Goal: Task Accomplishment & Management: Complete application form

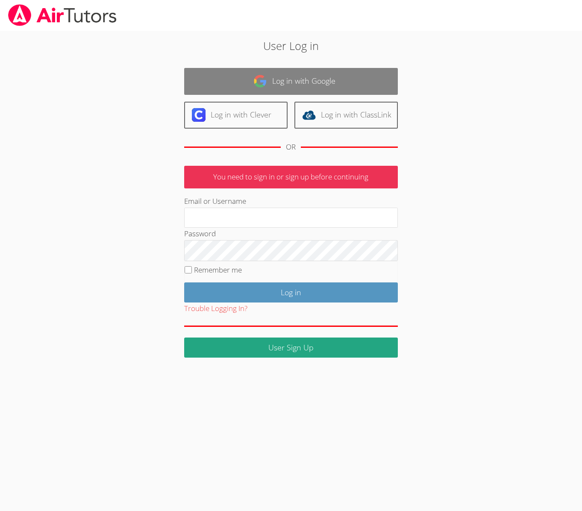
click at [244, 79] on link "Log in with Google" at bounding box center [291, 81] width 214 height 27
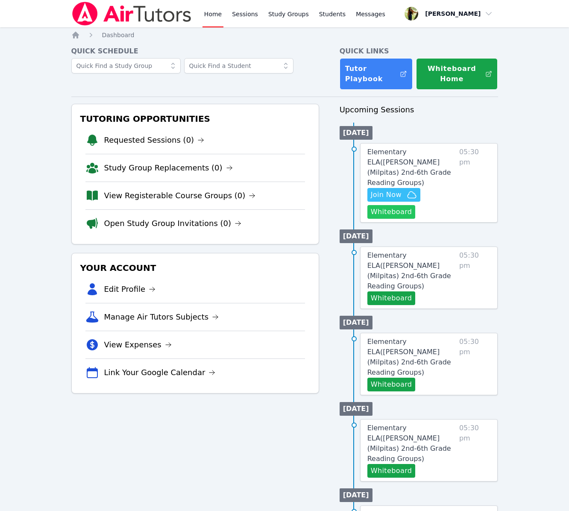
click at [374, 205] on button "Whiteboard" at bounding box center [392, 212] width 48 height 14
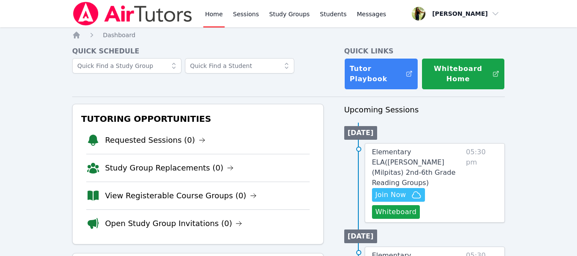
drag, startPoint x: 1167, startPoint y: 6, endPoint x: 321, endPoint y: 61, distance: 847.6
click at [321, 61] on div at bounding box center [198, 70] width 252 height 24
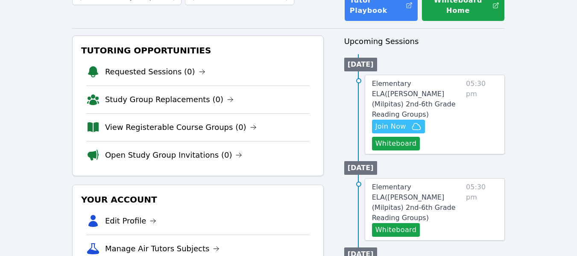
scroll to position [85, 0]
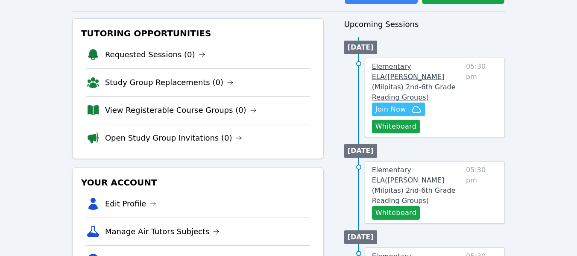
click at [427, 66] on span "Elementary ELA ( [PERSON_NAME] (Milpitas) 2nd-6th Grade Reading Groups )" at bounding box center [414, 81] width 84 height 39
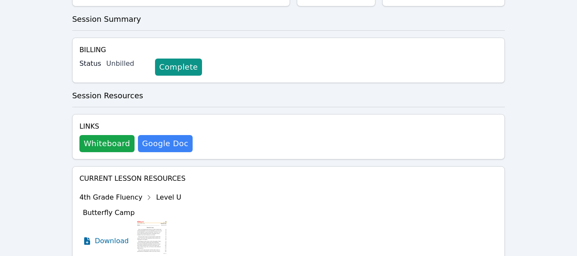
scroll to position [128, 0]
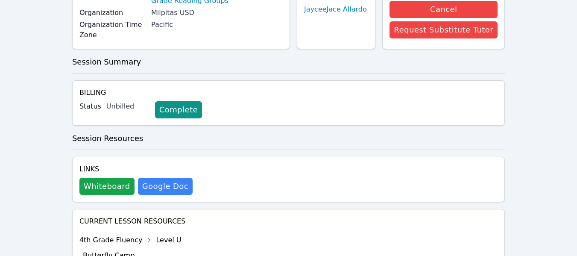
click at [165, 115] on link "Complete" at bounding box center [178, 109] width 47 height 17
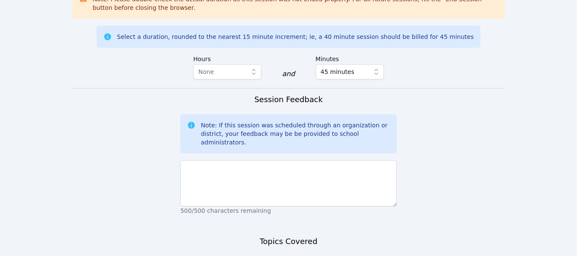
scroll to position [690, 0]
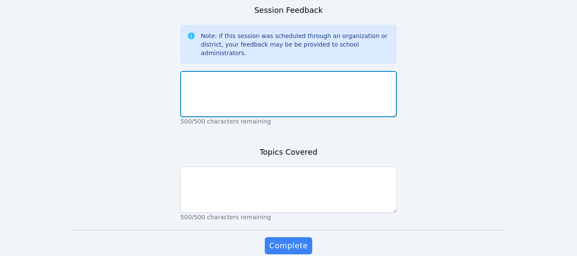
click at [355, 71] on textarea at bounding box center [288, 94] width 217 height 46
type textarea "N/A"
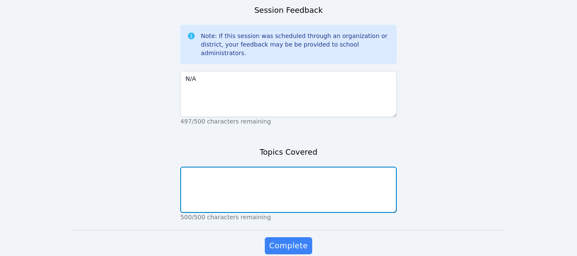
click at [317, 167] on textarea at bounding box center [288, 190] width 217 height 46
type textarea "N/A"
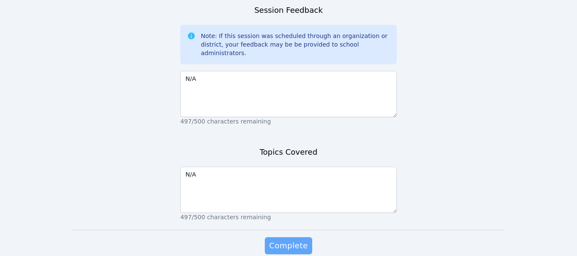
click at [302, 240] on span "Complete" at bounding box center [288, 246] width 38 height 12
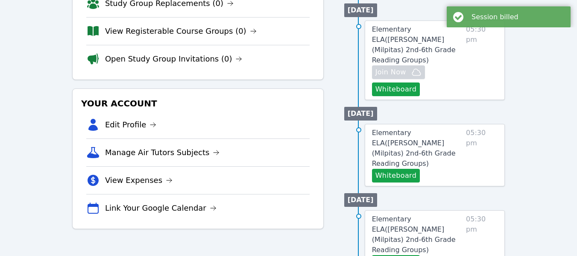
scroll to position [171, 0]
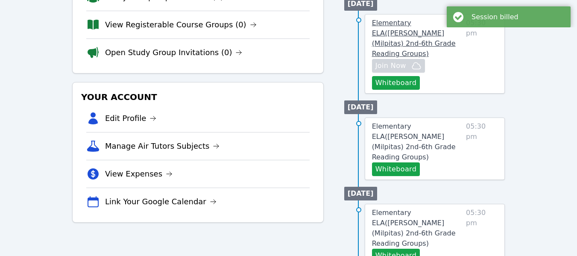
click at [395, 41] on span "Elementary ELA ( [PERSON_NAME] (Milpitas) 2nd-6th Grade Reading Groups )" at bounding box center [414, 38] width 84 height 39
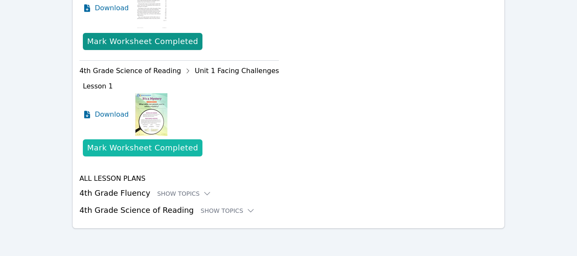
scroll to position [404, 0]
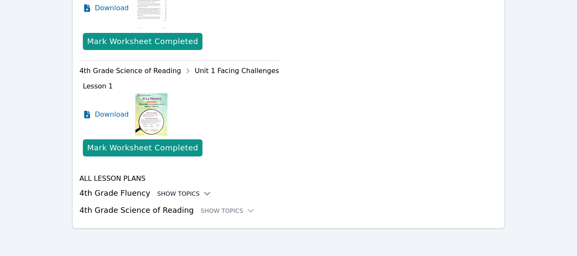
click at [174, 193] on div "Show Topics" at bounding box center [184, 193] width 55 height 9
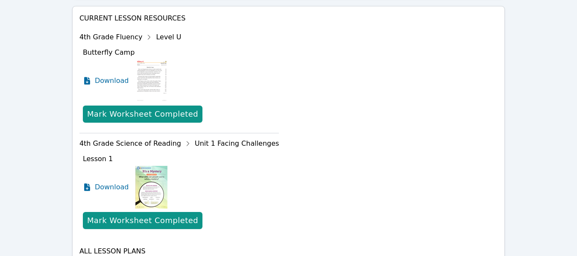
scroll to position [457, 0]
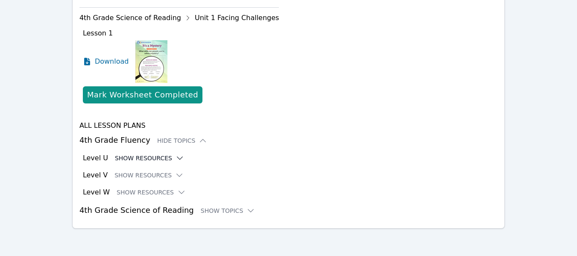
click at [177, 159] on icon at bounding box center [180, 158] width 6 height 3
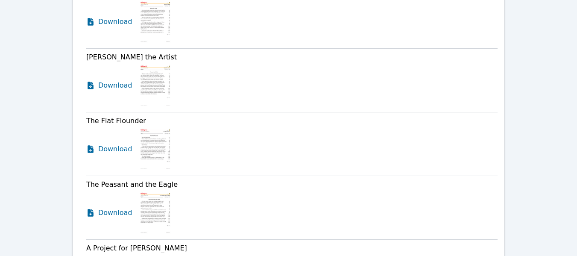
scroll to position [713, 0]
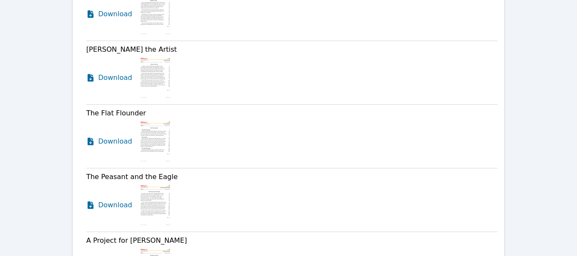
click at [154, 65] on img at bounding box center [155, 77] width 33 height 43
click at [111, 81] on span "Download" at bounding box center [117, 78] width 38 height 10
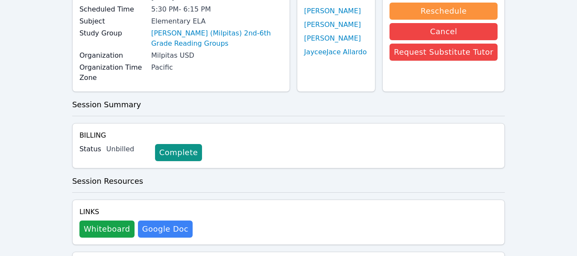
scroll to position [0, 0]
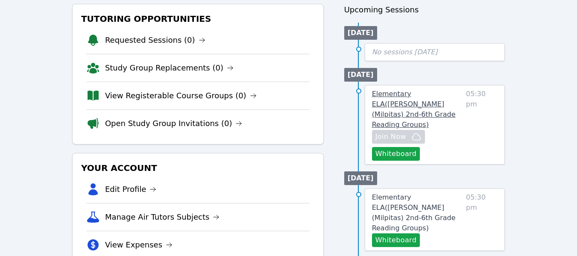
scroll to position [85, 0]
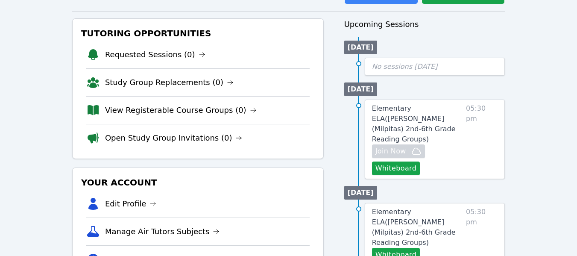
click at [409, 69] on span "No sessions [DATE]" at bounding box center [405, 66] width 66 height 8
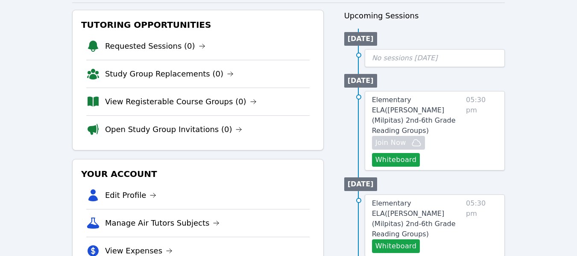
scroll to position [128, 0]
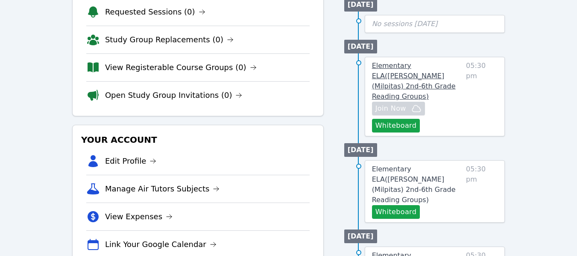
click at [409, 76] on span "Elementary ELA ( [PERSON_NAME] (Milpitas) 2nd-6th Grade Reading Groups )" at bounding box center [414, 81] width 84 height 39
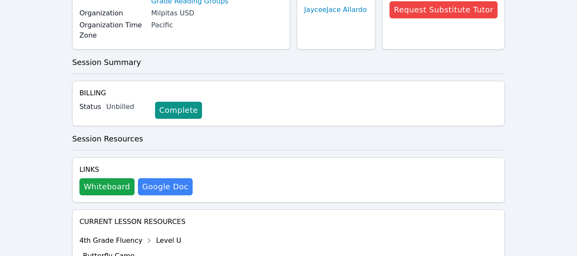
scroll to position [128, 0]
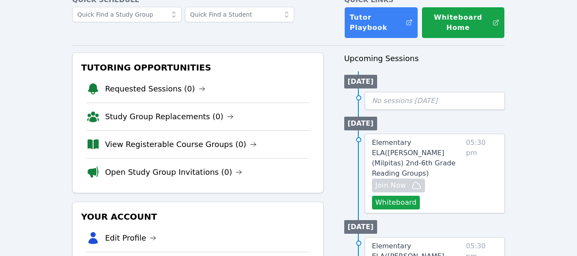
scroll to position [43, 0]
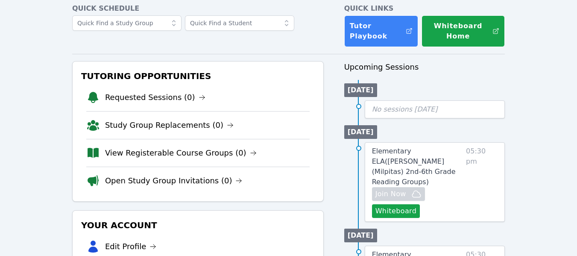
click at [405, 113] on span "No sessions [DATE]" at bounding box center [405, 109] width 66 height 8
click at [401, 109] on span "No sessions [DATE]" at bounding box center [405, 109] width 66 height 8
click at [400, 109] on span "No sessions [DATE]" at bounding box center [405, 109] width 66 height 8
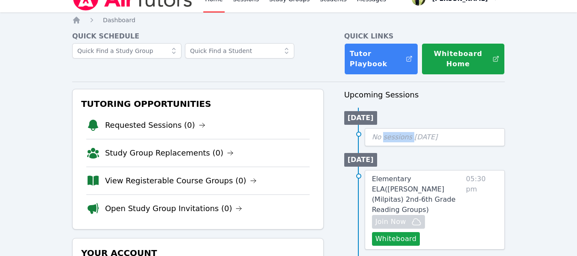
scroll to position [0, 0]
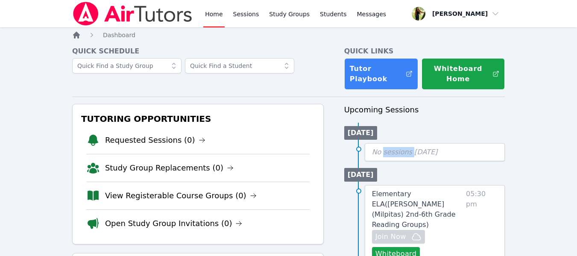
click at [77, 37] on icon "Breadcrumb" at bounding box center [76, 35] width 9 height 9
click at [77, 36] on icon "Breadcrumb" at bounding box center [76, 35] width 7 height 7
click at [123, 34] on span "Dashboard" at bounding box center [119, 35] width 32 height 7
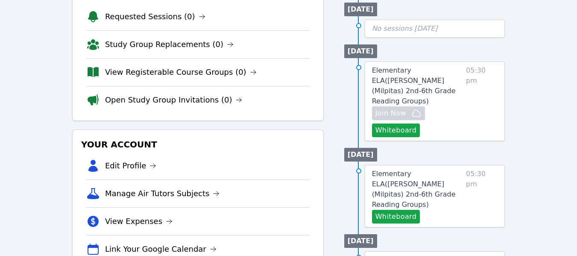
scroll to position [128, 0]
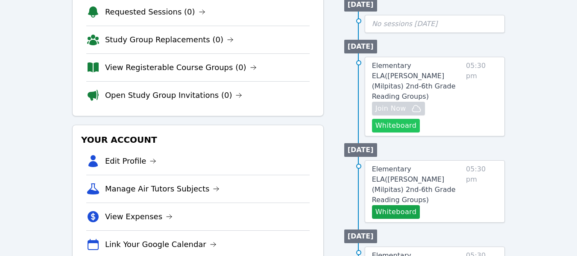
click at [404, 119] on button "Whiteboard" at bounding box center [396, 126] width 48 height 14
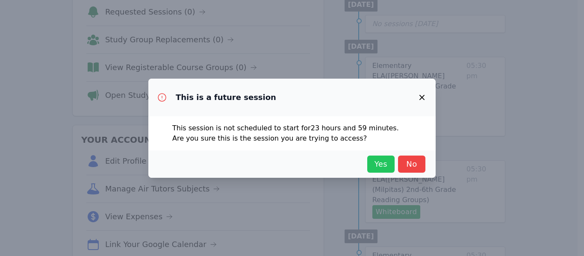
click at [380, 165] on span "Yes" at bounding box center [380, 164] width 19 height 12
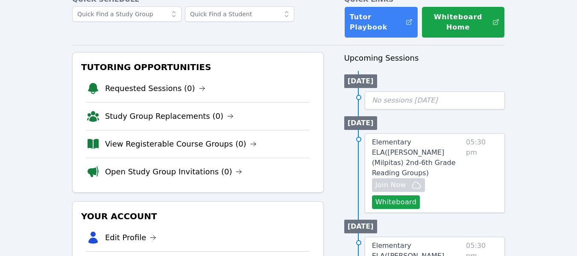
scroll to position [43, 0]
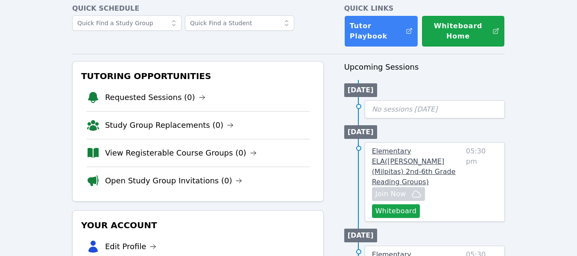
click at [427, 155] on span "Elementary ELA ( [PERSON_NAME] (Milpitas) 2nd-6th Grade Reading Groups )" at bounding box center [414, 166] width 84 height 39
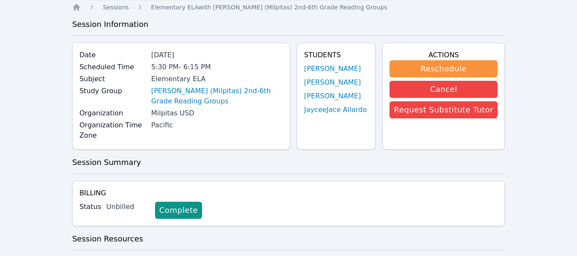
scroll to position [43, 0]
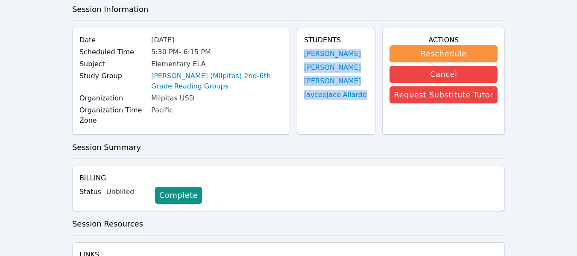
drag, startPoint x: 289, startPoint y: 47, endPoint x: 370, endPoint y: 115, distance: 106.2
click at [370, 115] on div "Students [PERSON_NAME] [PERSON_NAME] [PERSON_NAME] [PERSON_NAME]" at bounding box center [336, 81] width 79 height 107
copy ul "[PERSON_NAME] [PERSON_NAME] [PERSON_NAME] [PERSON_NAME]"
